Goal: Check status

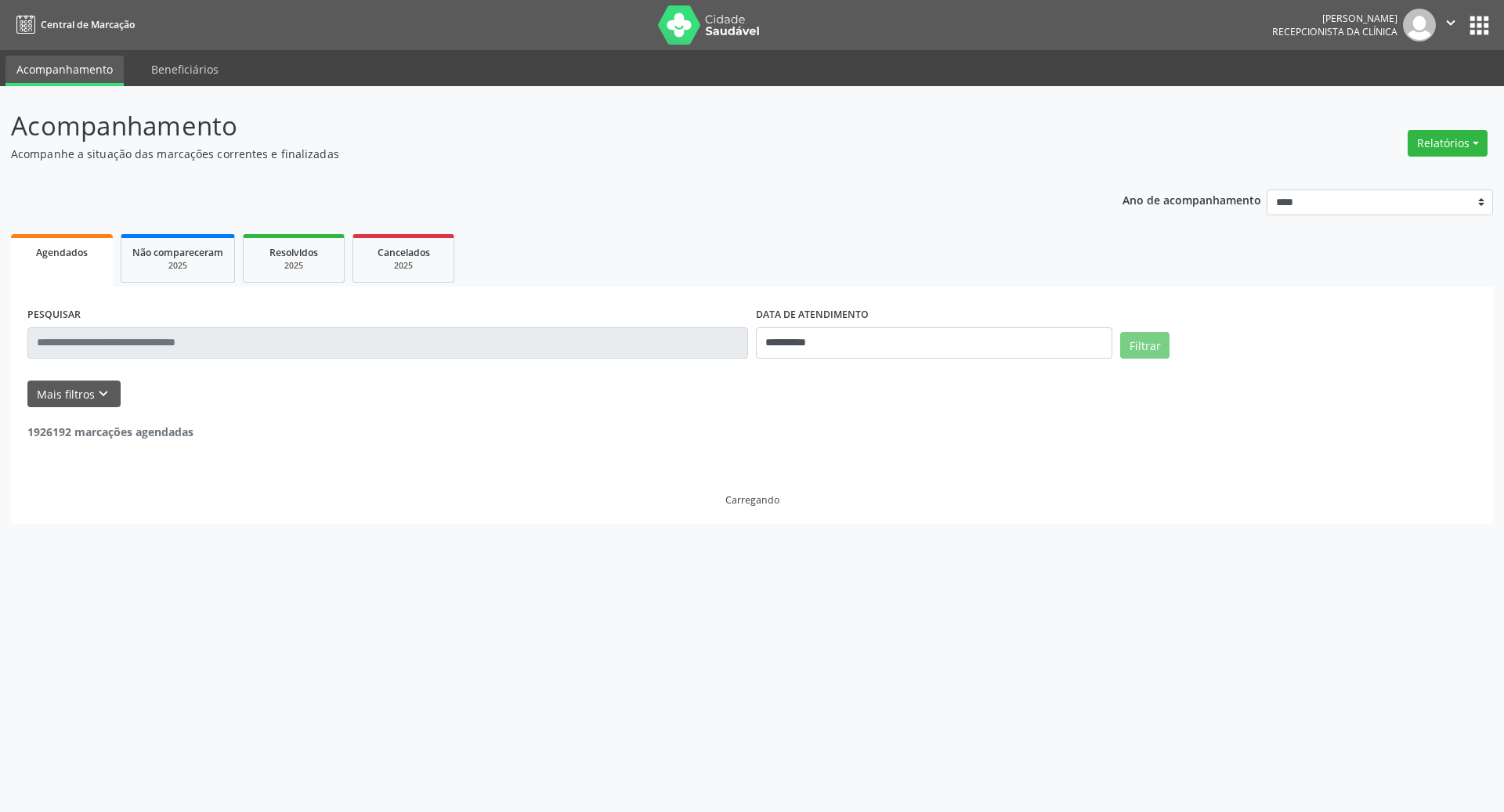
select select "*"
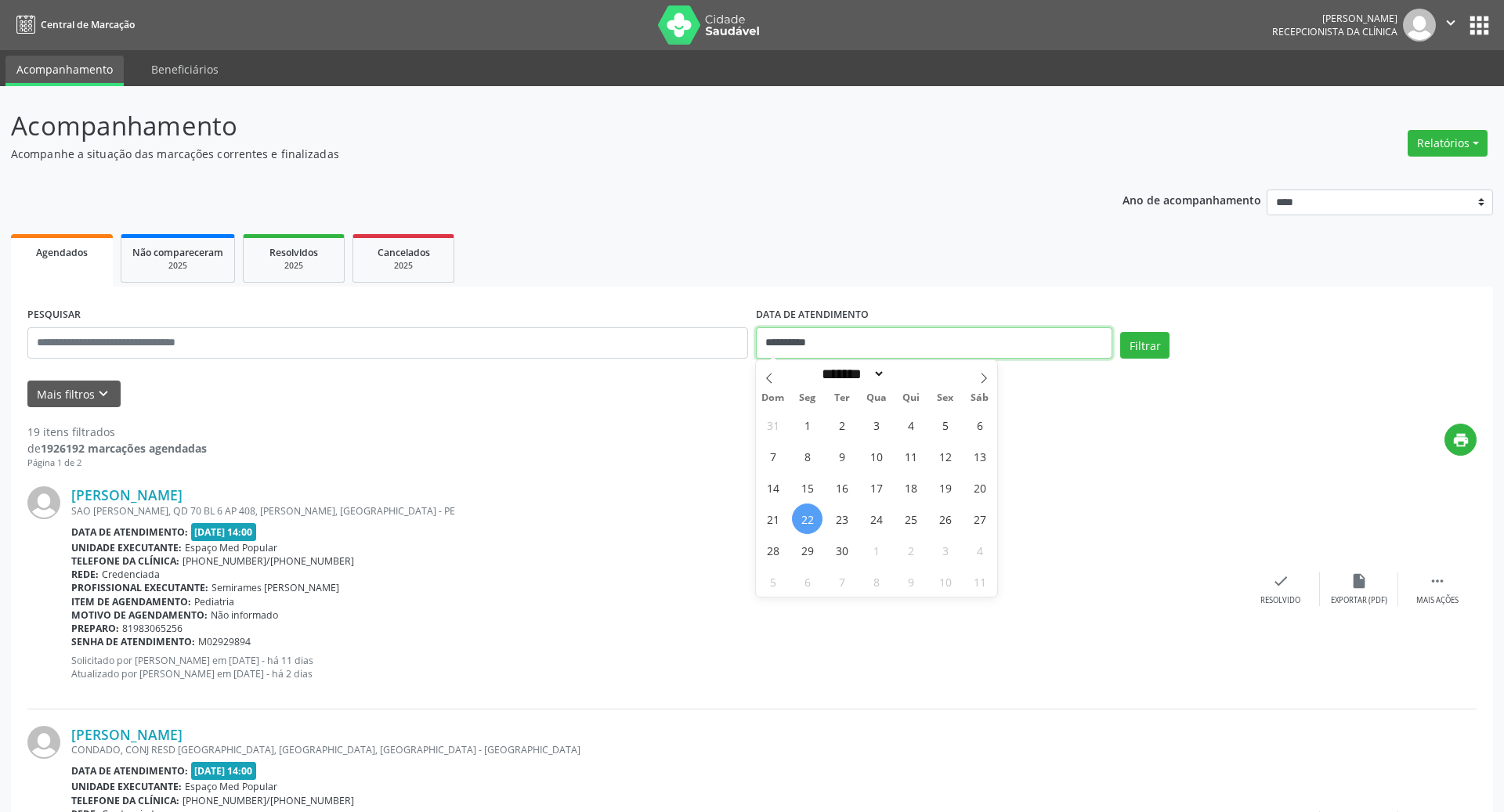
click at [929, 347] on input "**********" at bounding box center [934, 343] width 357 height 31
click at [810, 519] on span "22" at bounding box center [807, 519] width 30 height 30
type input "**********"
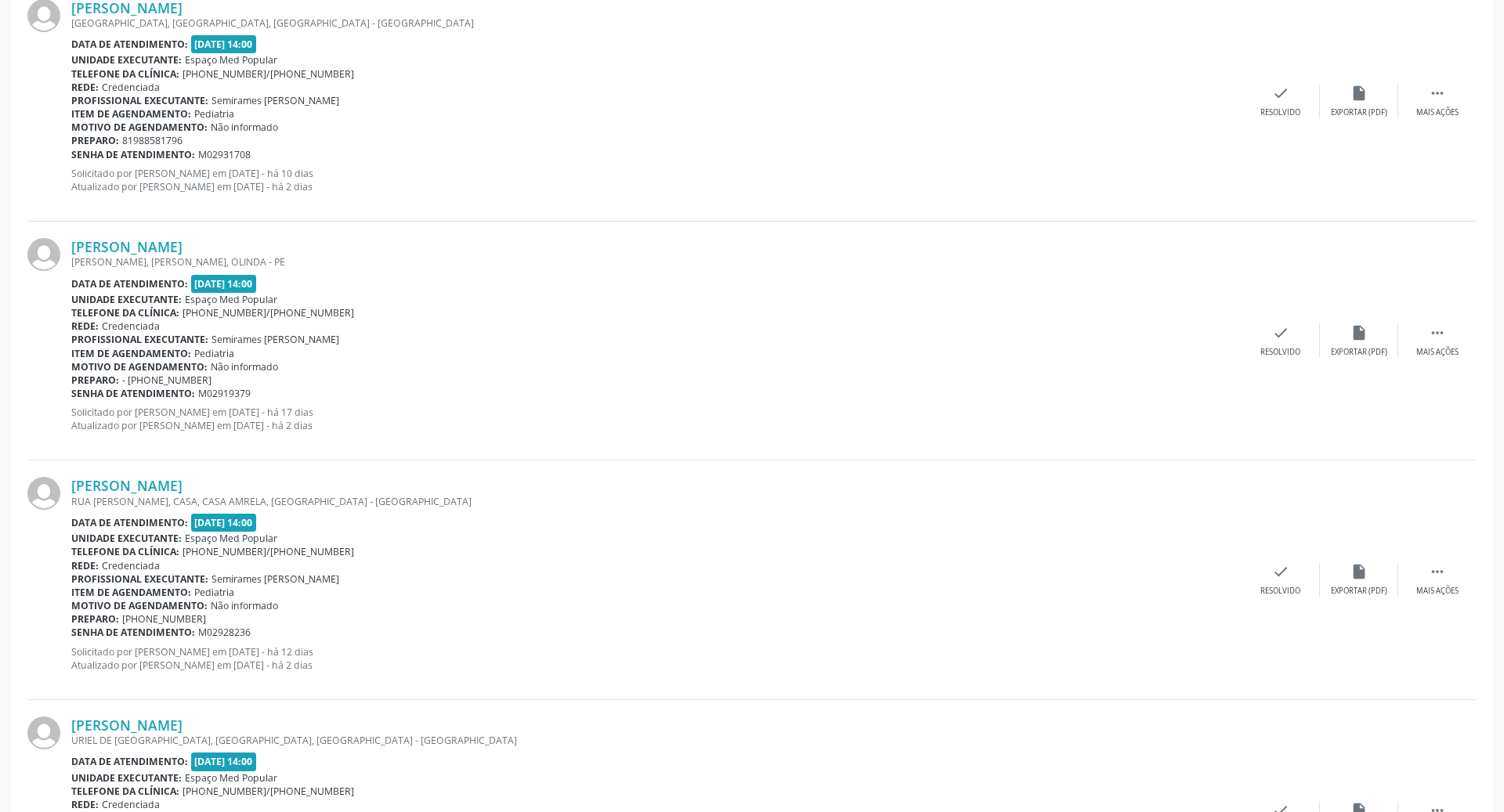
scroll to position [3311, 0]
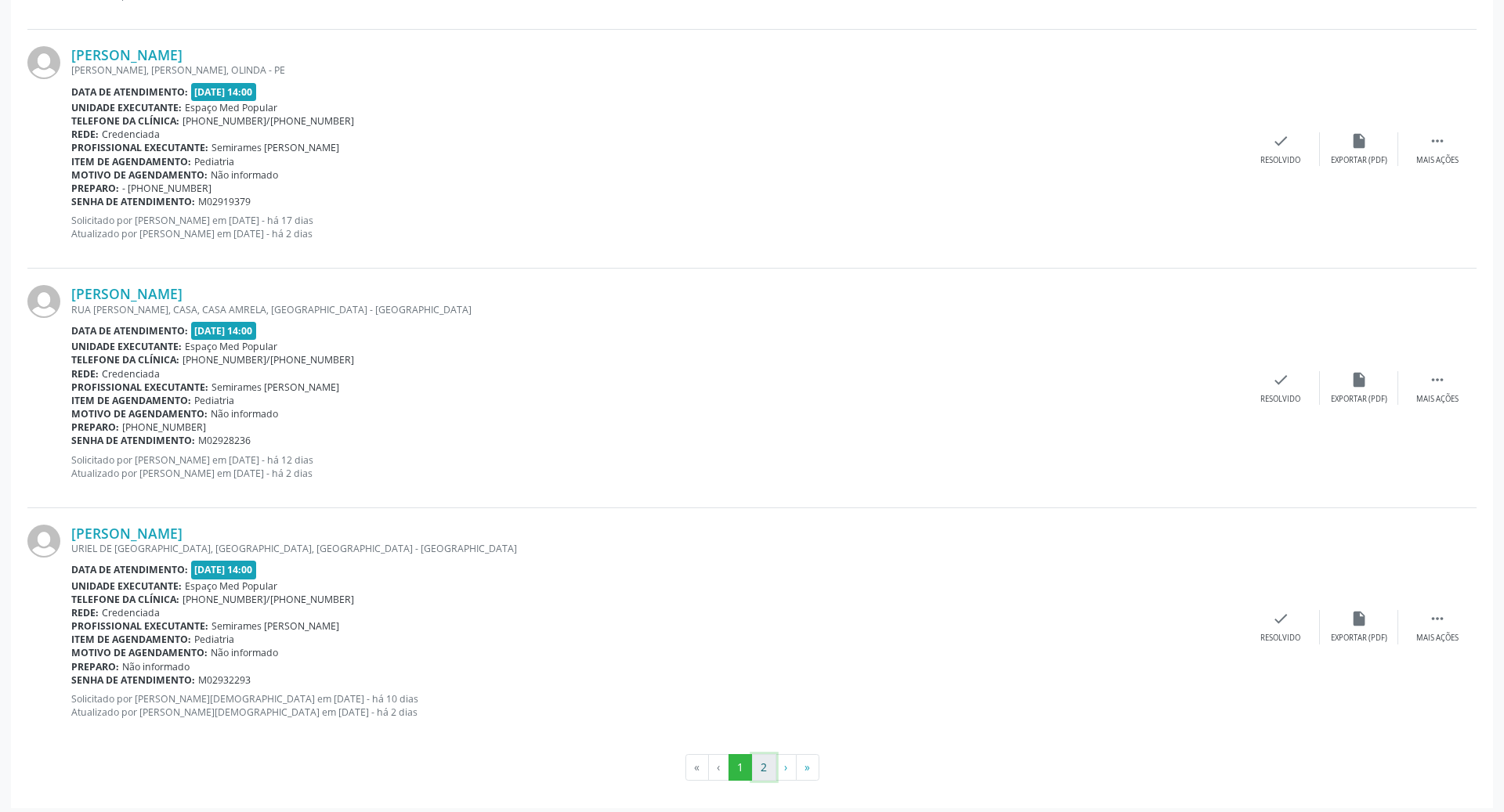
click at [769, 760] on button "2" at bounding box center [765, 768] width 25 height 27
click at [748, 768] on button "3" at bounding box center [751, 768] width 25 height 27
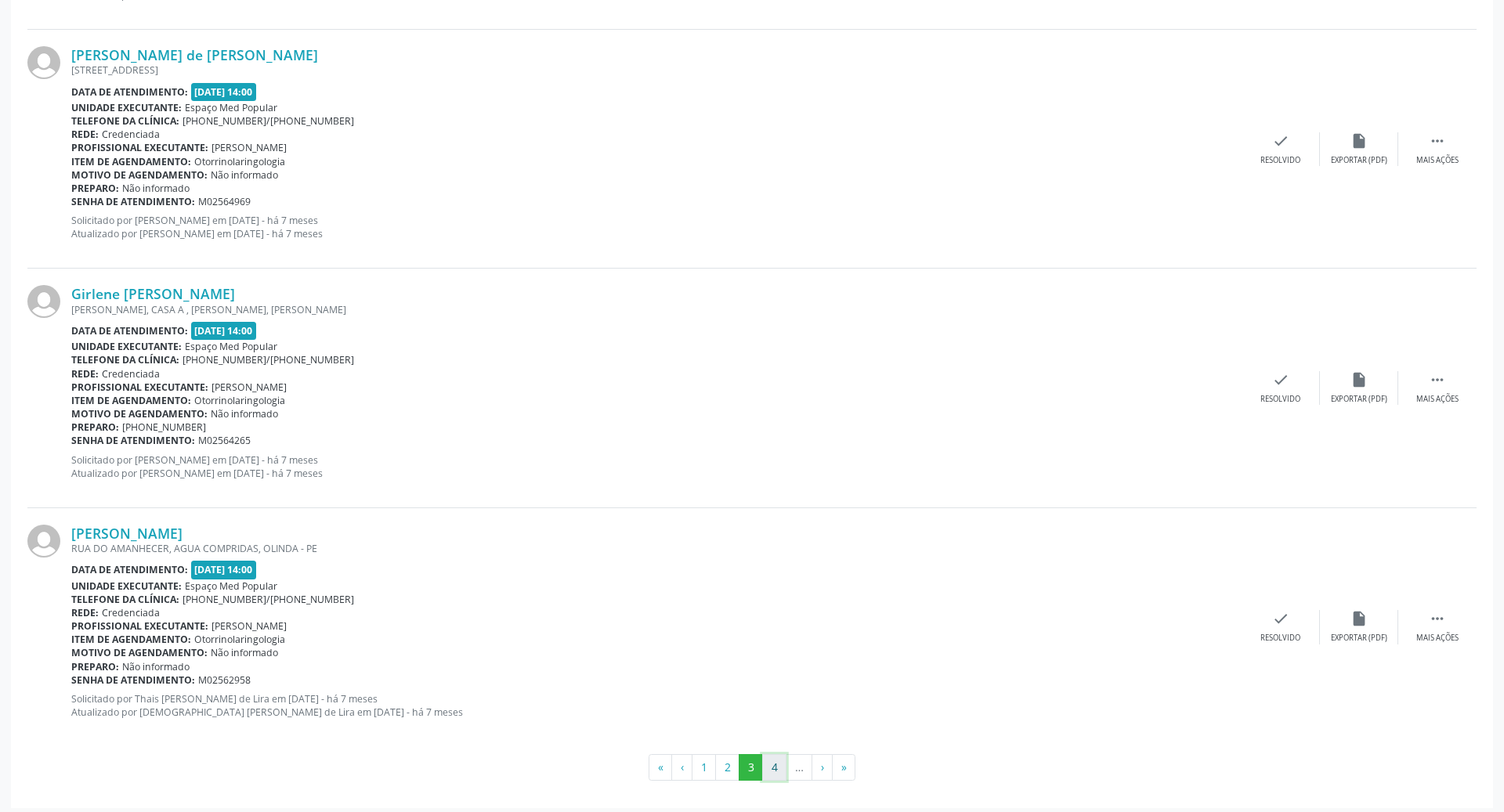
click at [775, 755] on button "4" at bounding box center [775, 768] width 25 height 27
click at [775, 755] on button "5" at bounding box center [776, 768] width 25 height 27
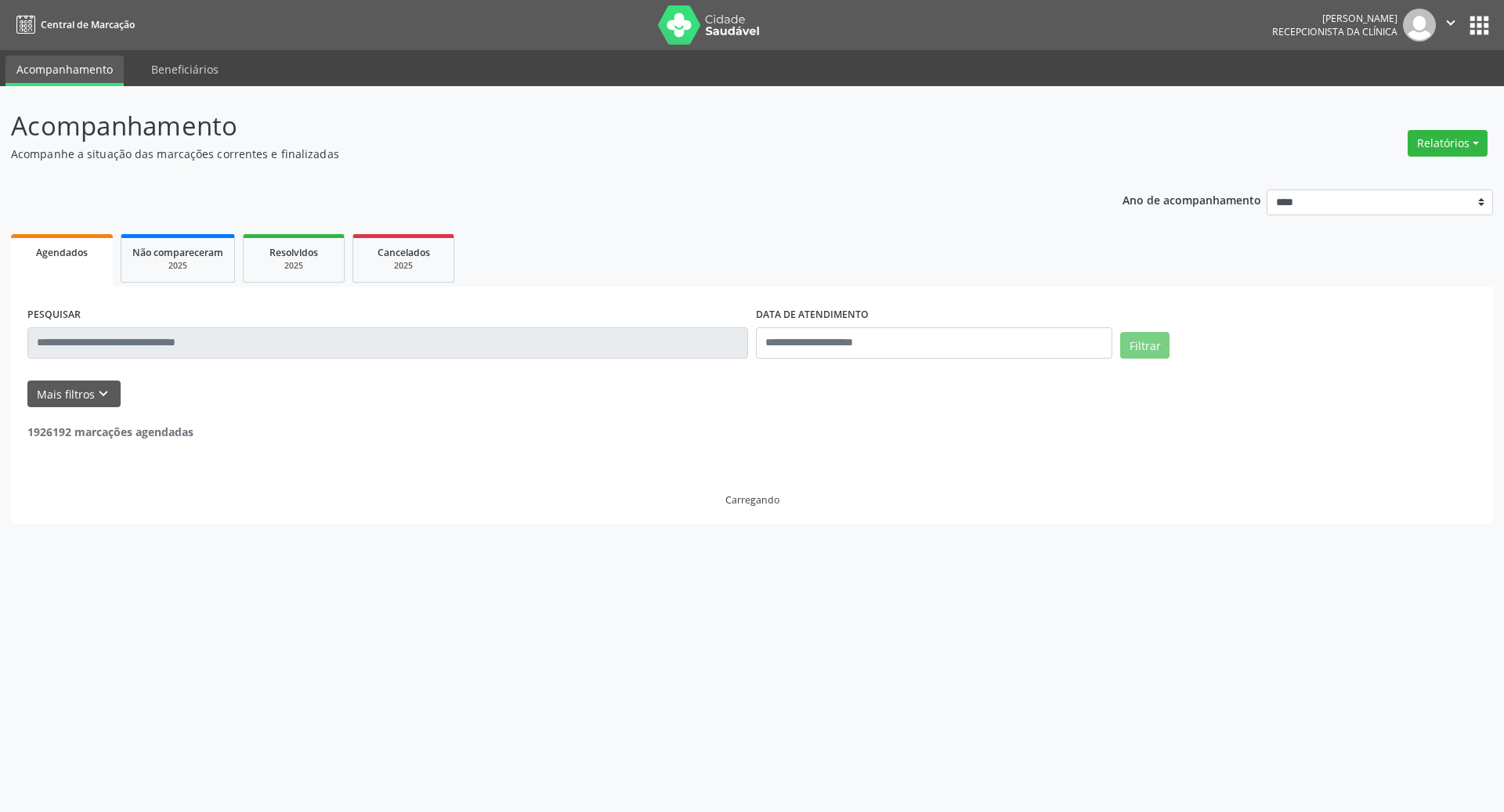
scroll to position [0, 0]
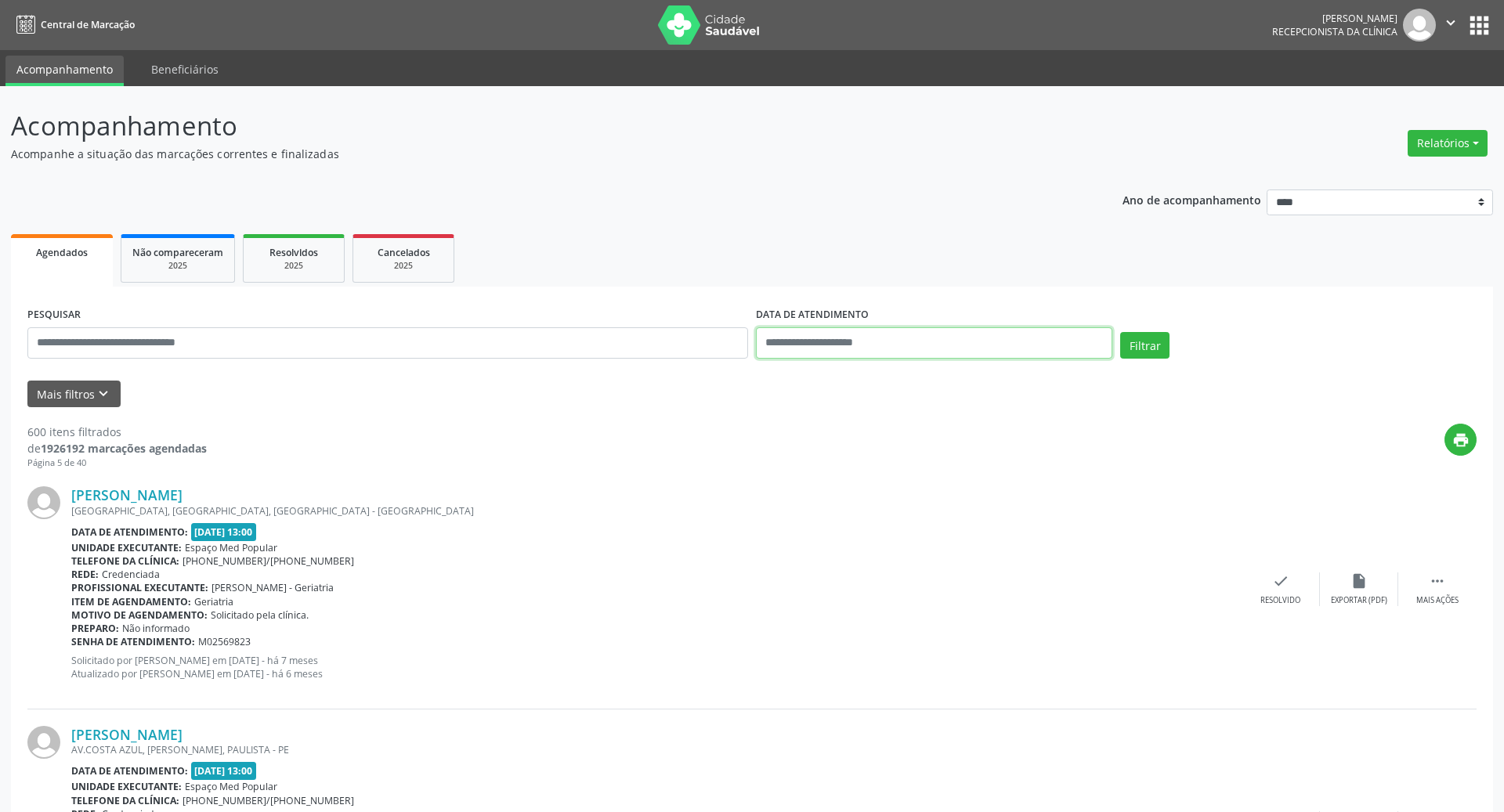
click at [1011, 351] on input "text" at bounding box center [934, 343] width 357 height 31
click at [807, 524] on span "22" at bounding box center [807, 519] width 30 height 30
type input "**********"
click at [807, 524] on span "22" at bounding box center [807, 519] width 30 height 30
click at [1152, 336] on button "Filtrar" at bounding box center [1145, 345] width 49 height 27
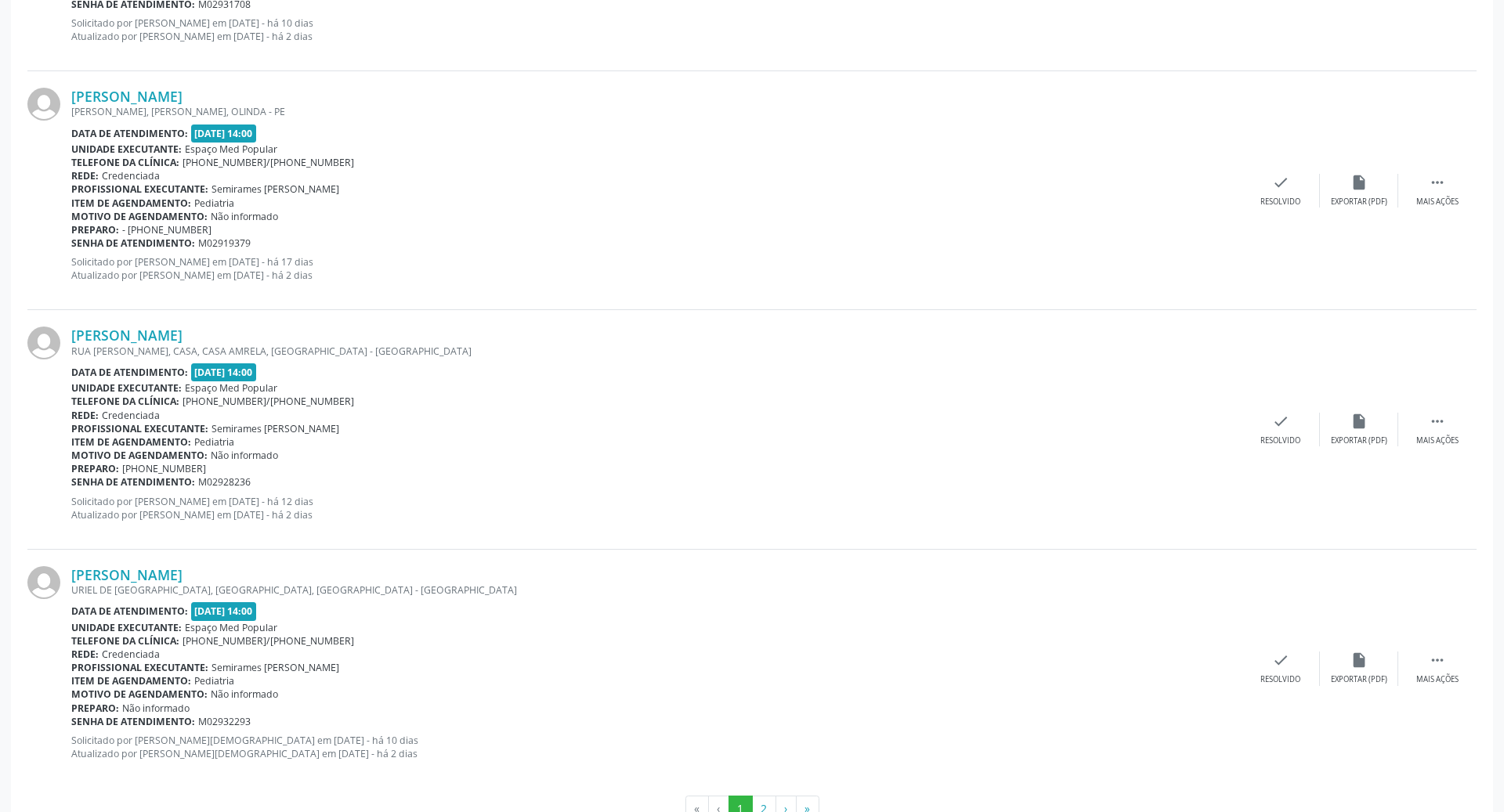
scroll to position [3311, 0]
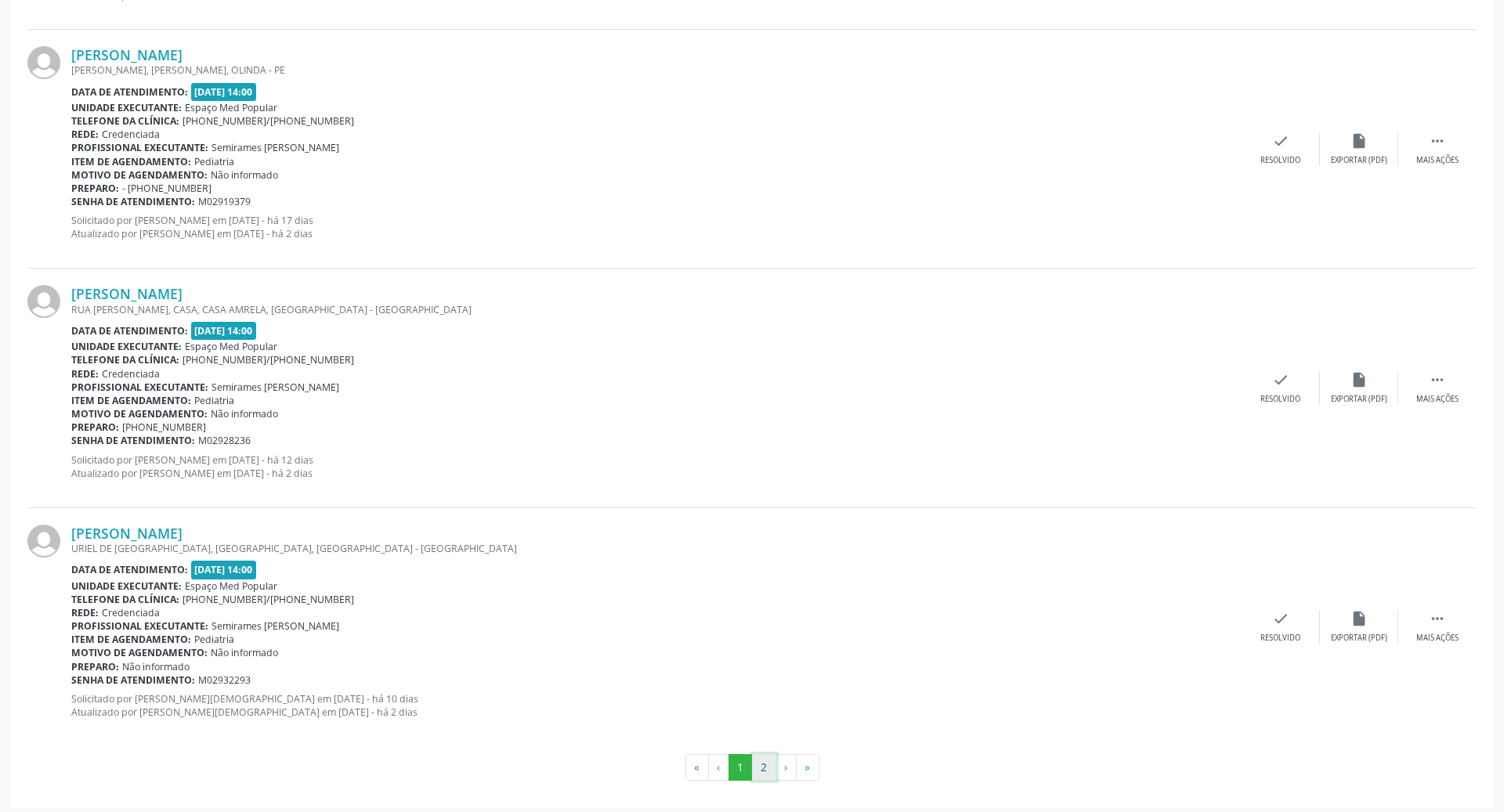
click at [756, 764] on button "2" at bounding box center [765, 768] width 25 height 27
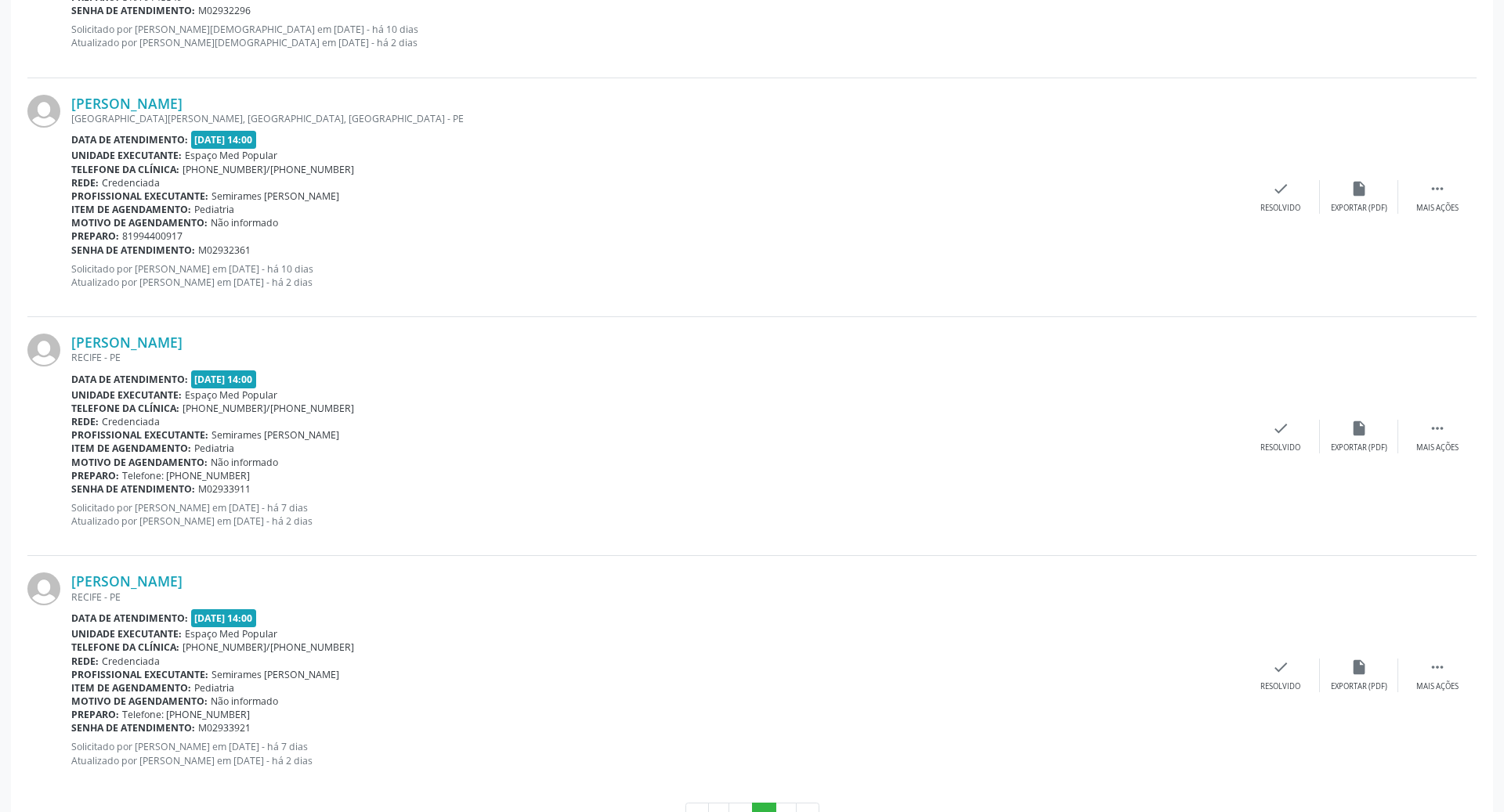
scroll to position [684, 0]
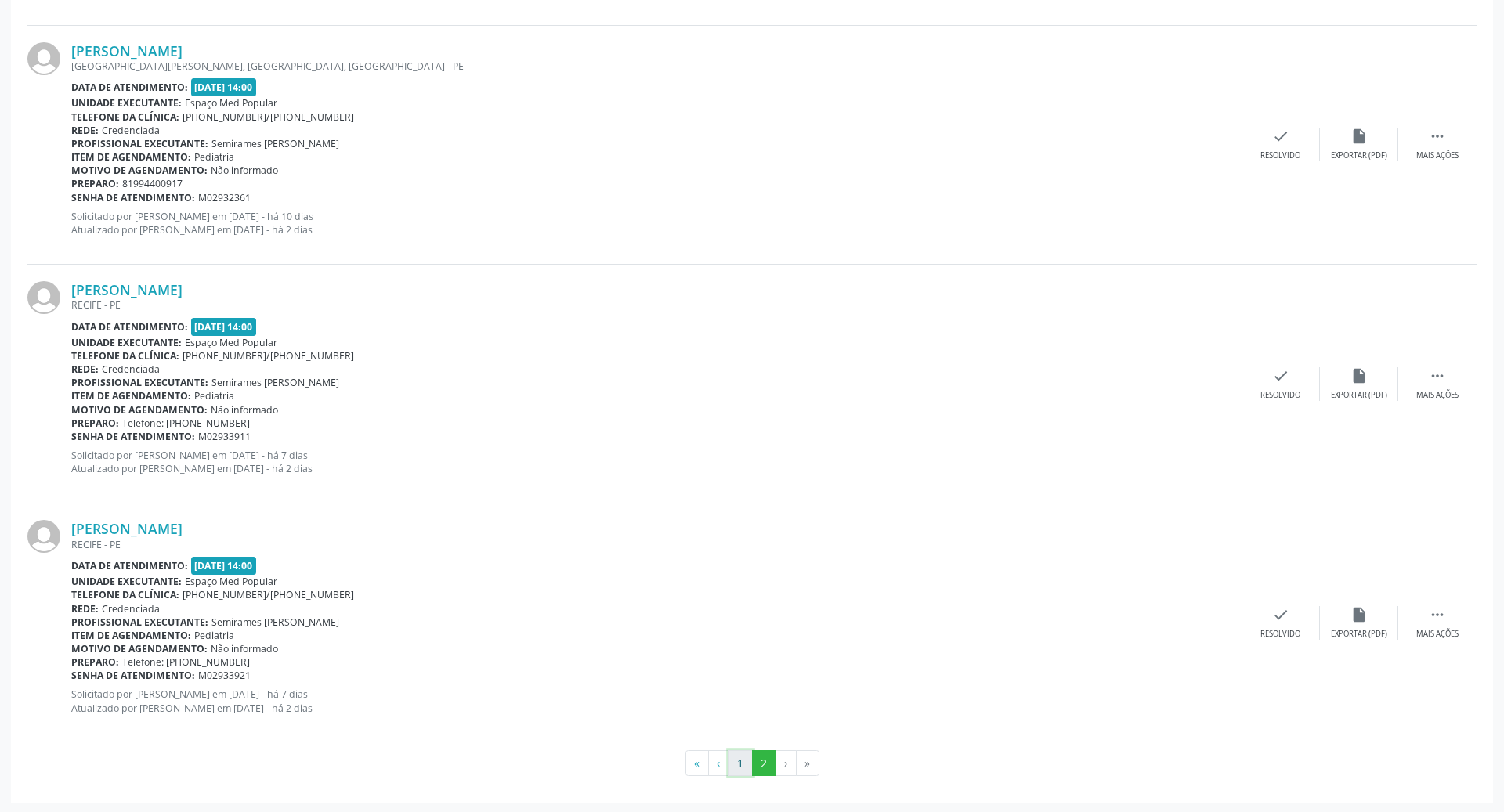
click at [738, 753] on button "1" at bounding box center [741, 764] width 25 height 27
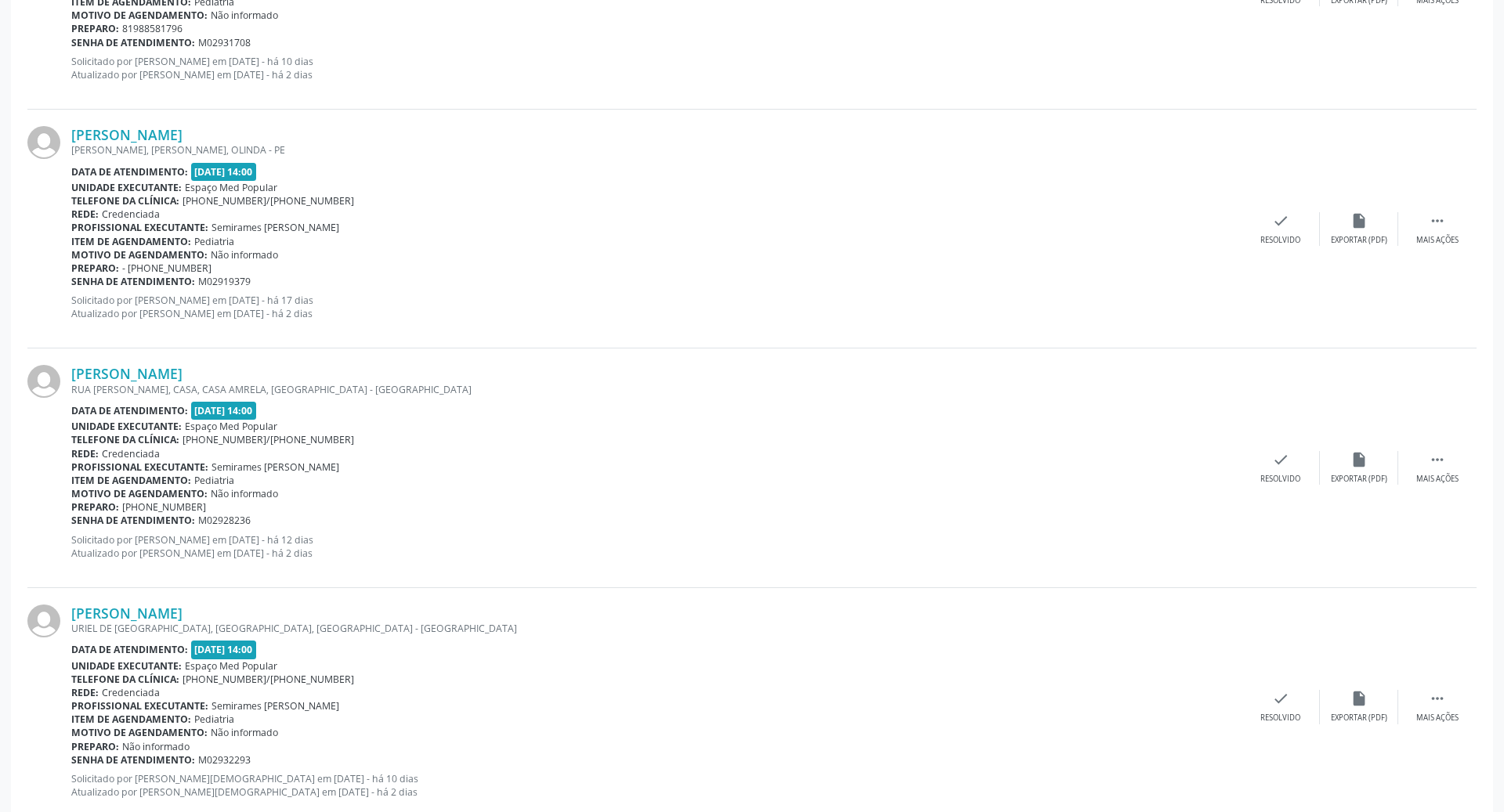
scroll to position [3311, 0]
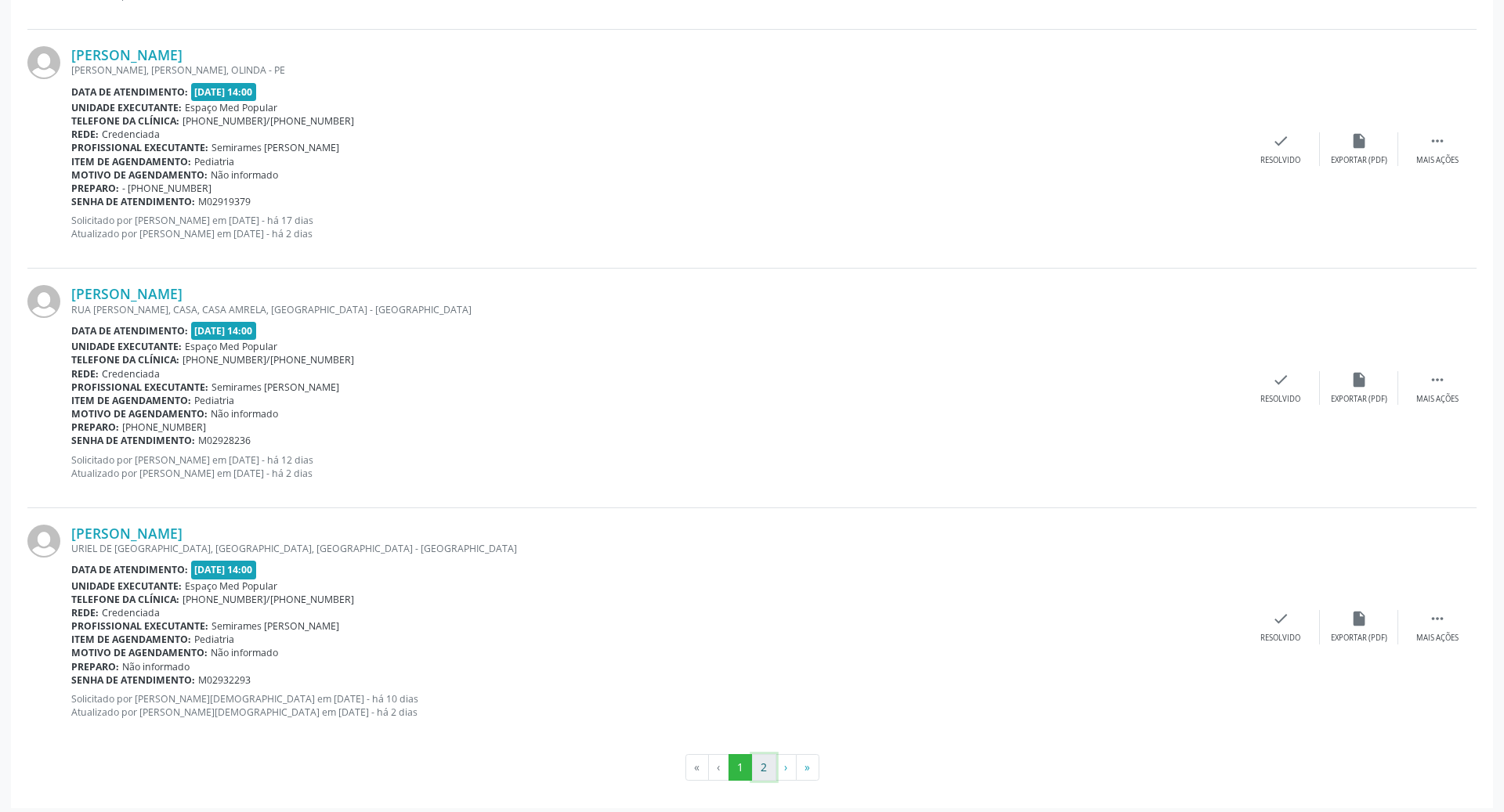
click at [757, 769] on button "2" at bounding box center [765, 768] width 25 height 27
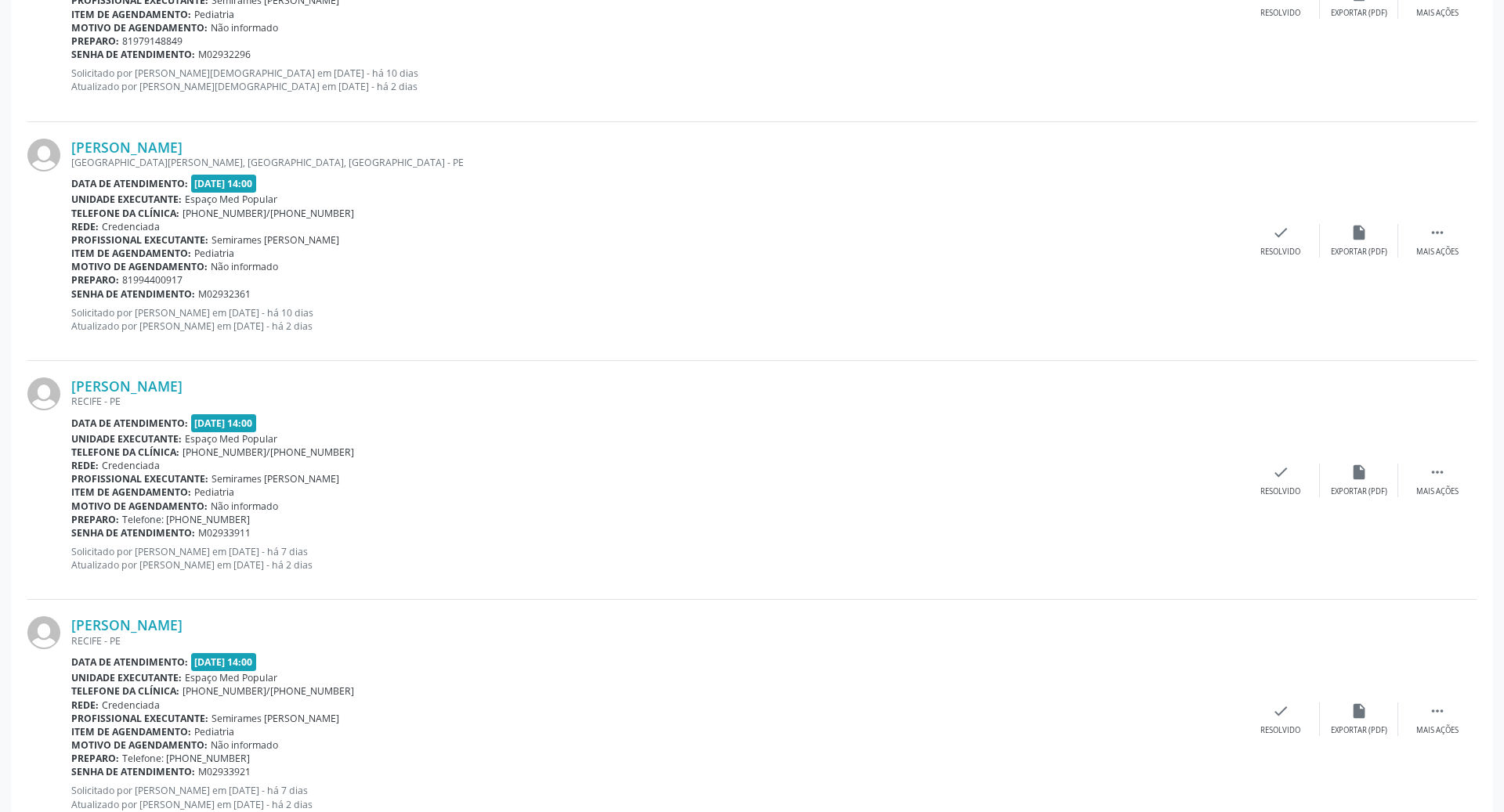
scroll to position [684, 0]
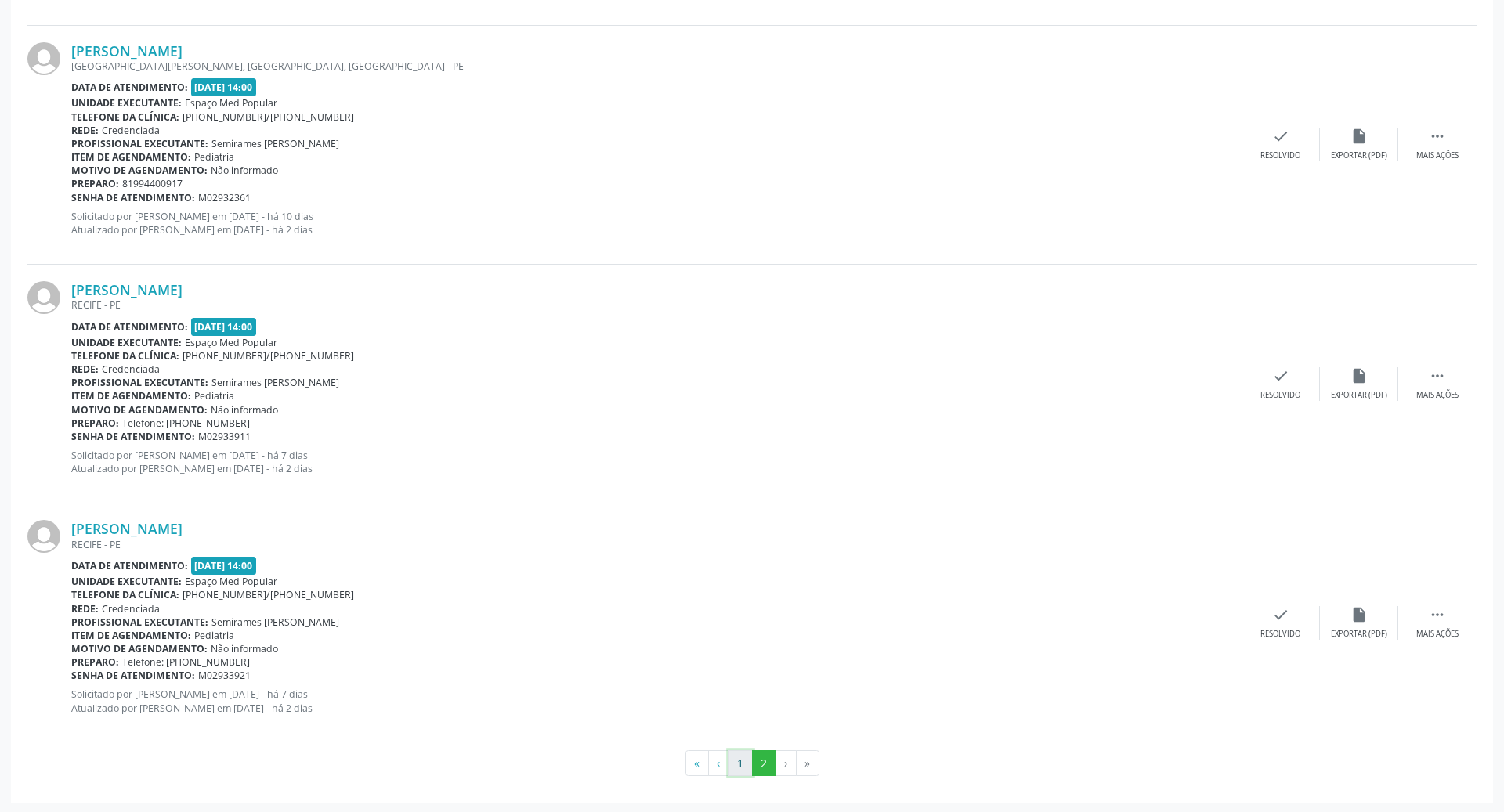
click at [739, 763] on button "1" at bounding box center [741, 764] width 25 height 27
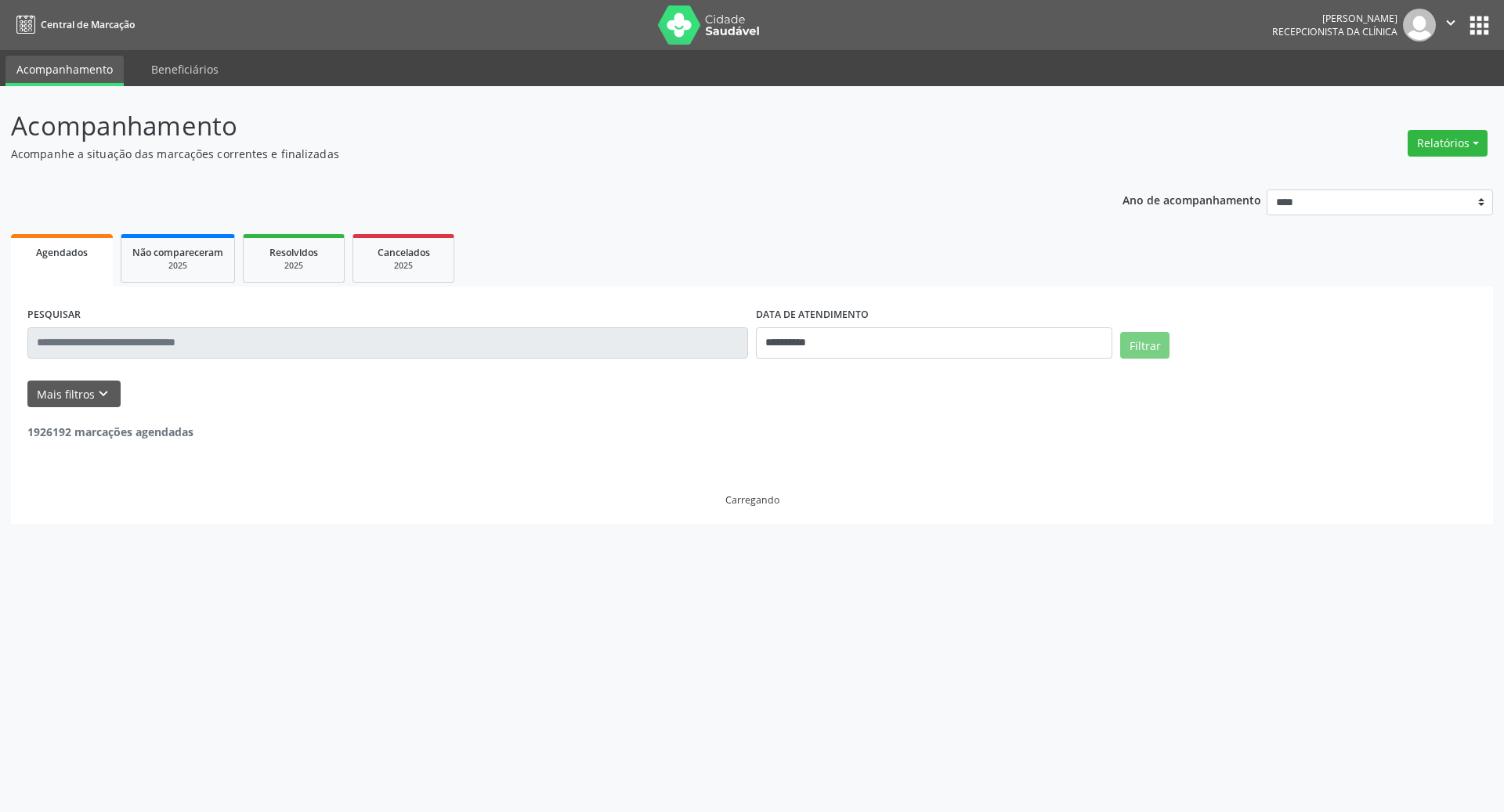
scroll to position [0, 0]
